Goal: Information Seeking & Learning: Learn about a topic

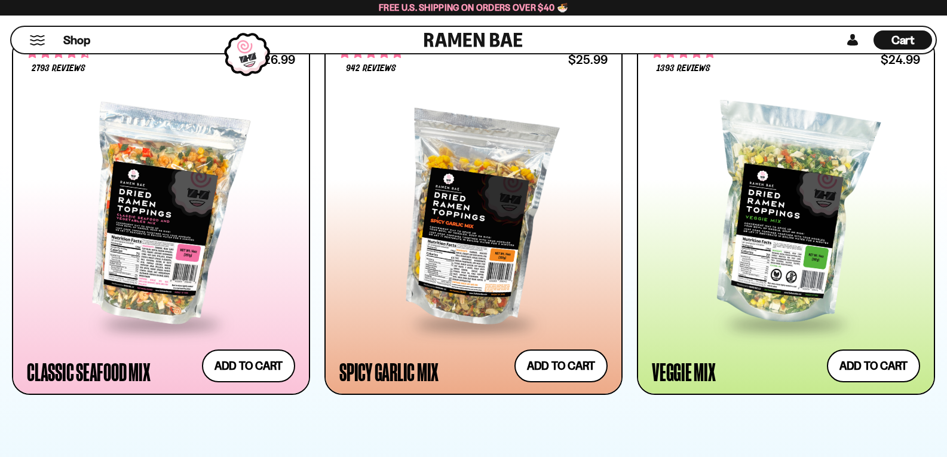
scroll to position [657, 0]
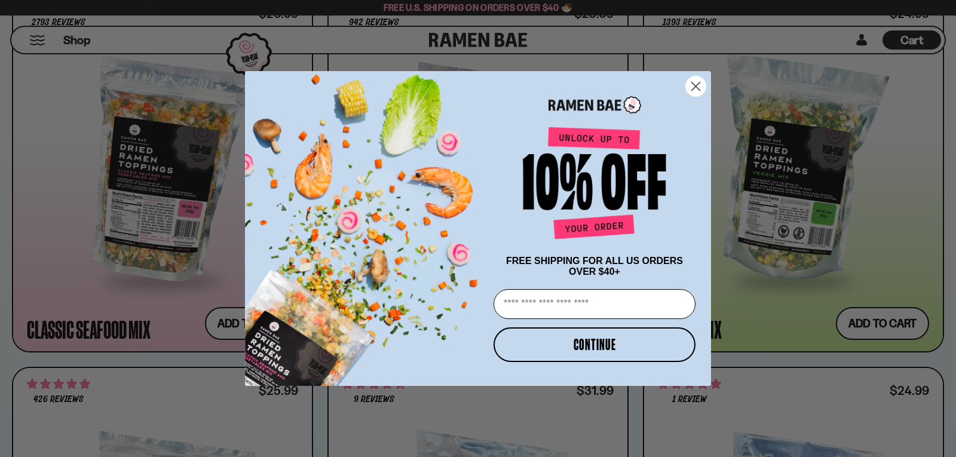
click at [698, 83] on circle "Close dialog" at bounding box center [696, 86] width 20 height 20
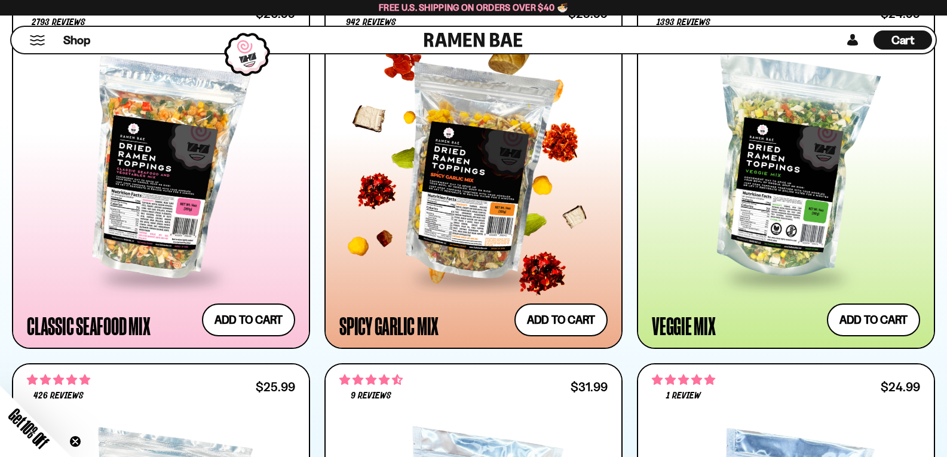
click at [450, 223] on div at bounding box center [473, 169] width 268 height 214
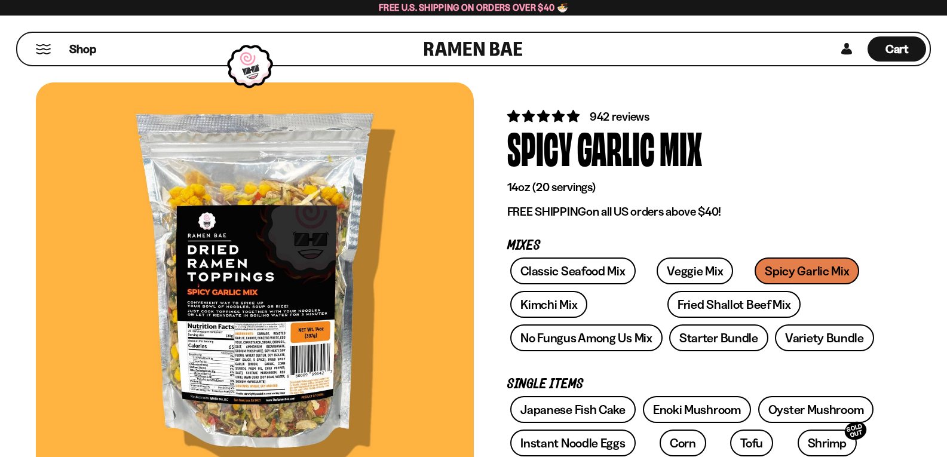
click at [276, 345] on div at bounding box center [255, 286] width 438 height 408
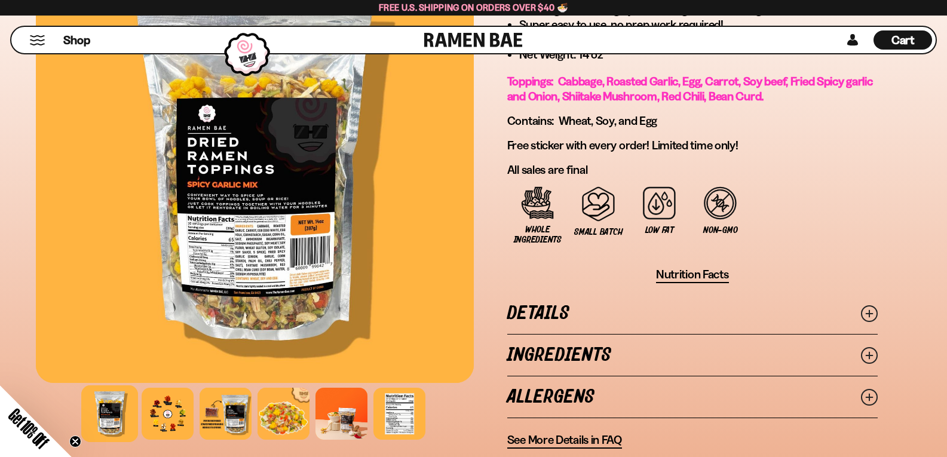
scroll to position [777, 0]
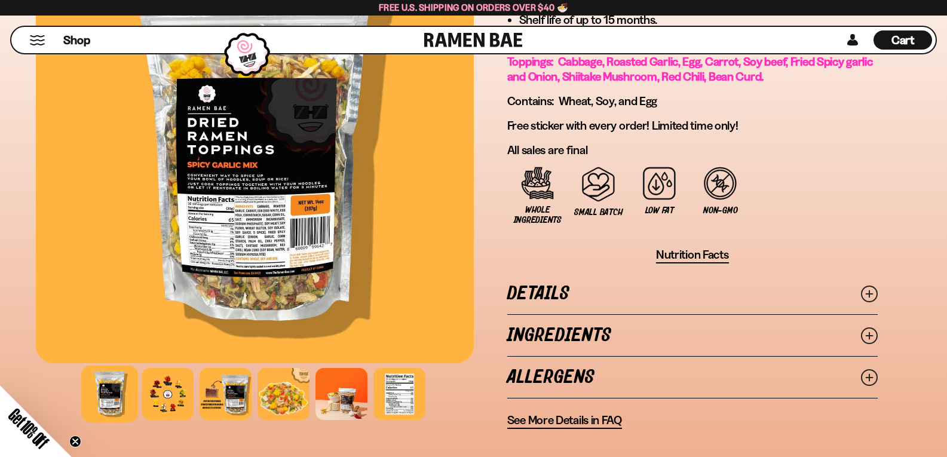
click at [867, 290] on icon at bounding box center [869, 294] width 17 height 17
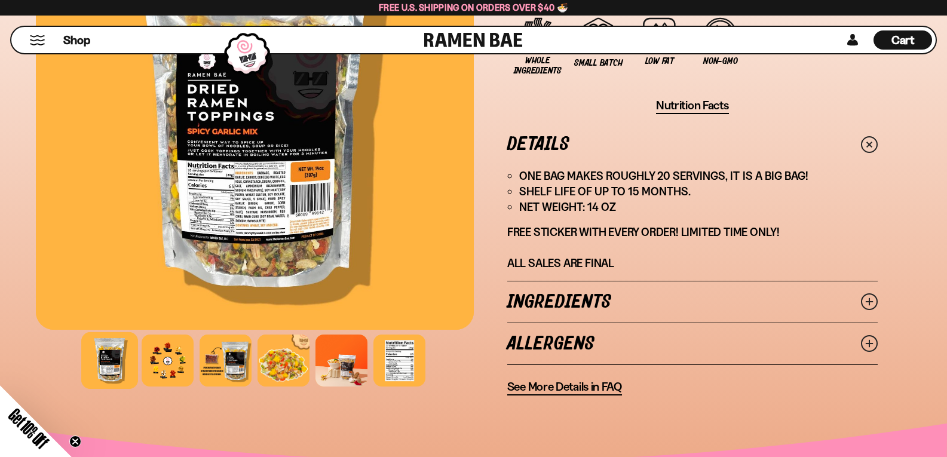
scroll to position [1015, 0]
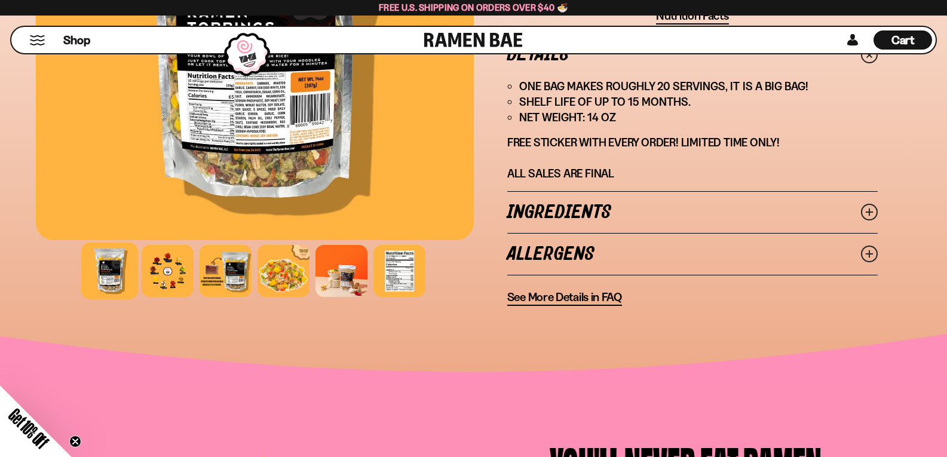
click at [867, 207] on icon at bounding box center [869, 212] width 17 height 17
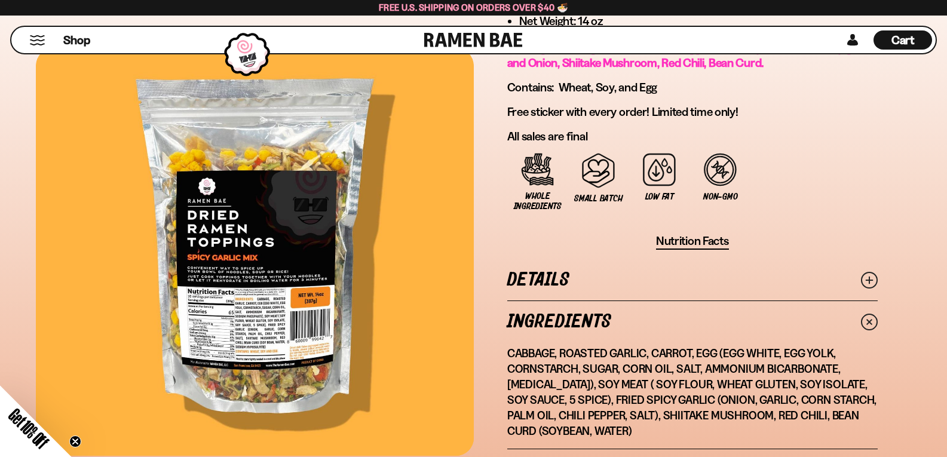
scroll to position [777, 0]
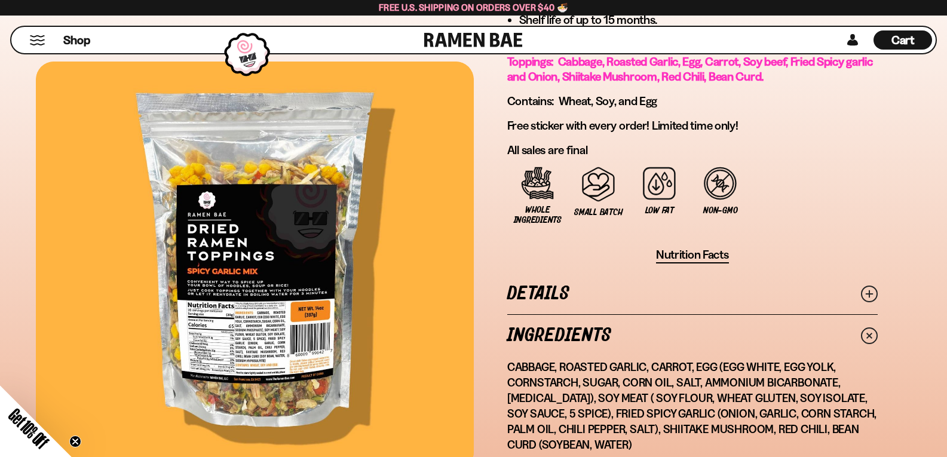
click at [688, 260] on span "Nutrition Facts" at bounding box center [692, 254] width 73 height 15
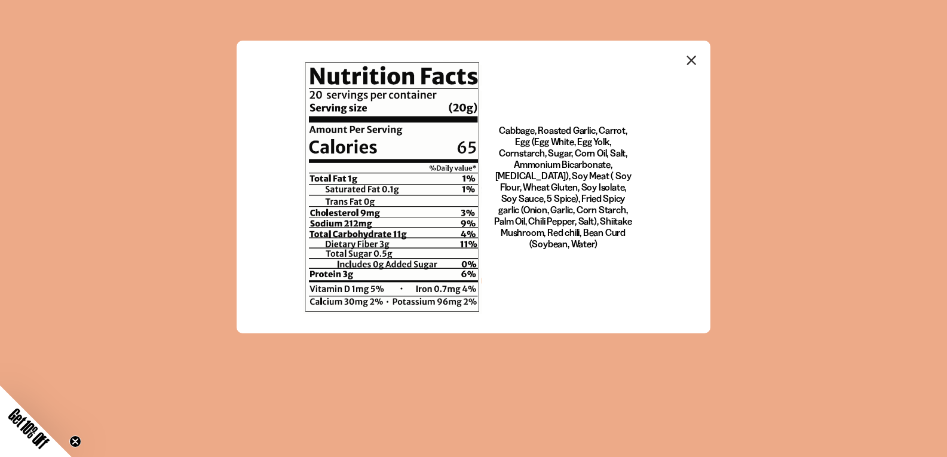
scroll to position [0, 0]
click at [699, 60] on icon "Close modal" at bounding box center [692, 60] width 18 height 18
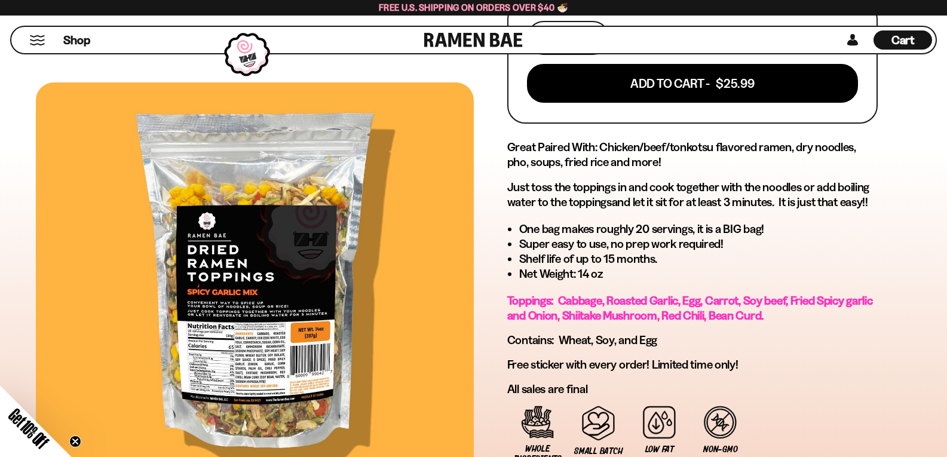
scroll to position [478, 0]
